Goal: Information Seeking & Learning: Learn about a topic

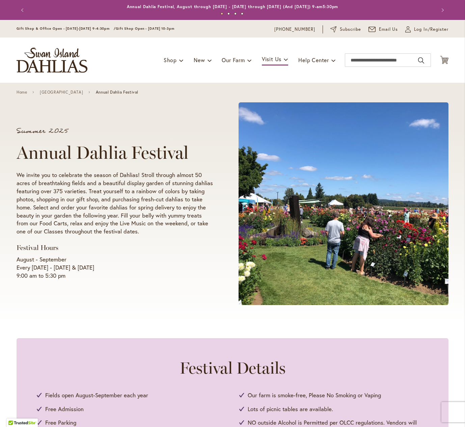
click at [111, 12] on ul "1 2 3 4" at bounding box center [233, 15] width 392 height 10
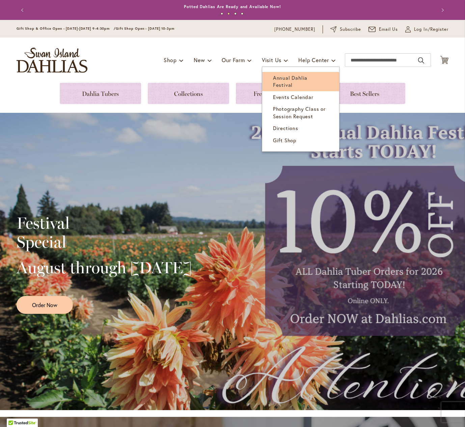
click at [287, 76] on span "Annual Dahlia Festival" at bounding box center [290, 81] width 34 height 14
